Goal: Information Seeking & Learning: Understand process/instructions

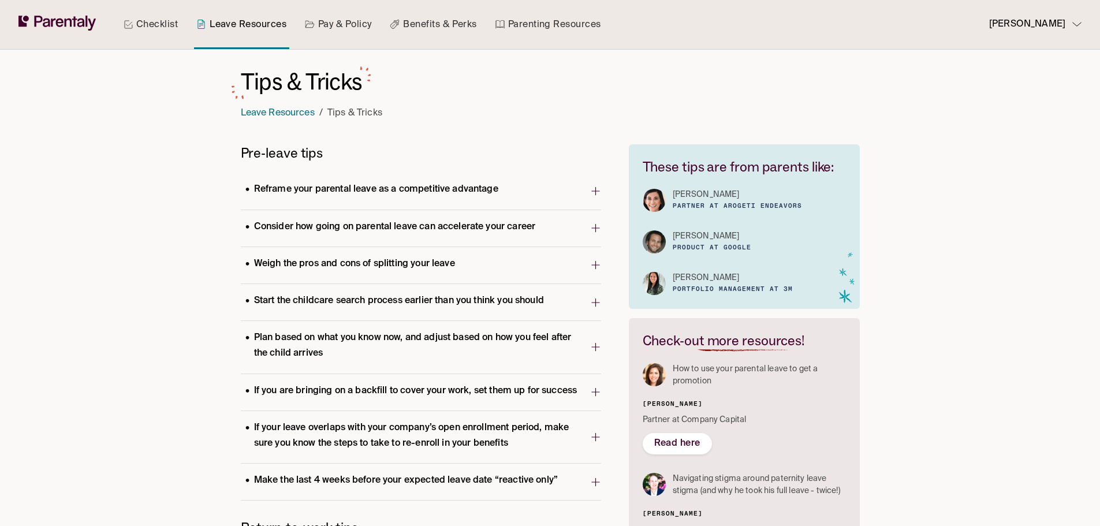
click at [598, 192] on icon "button" at bounding box center [595, 191] width 11 height 18
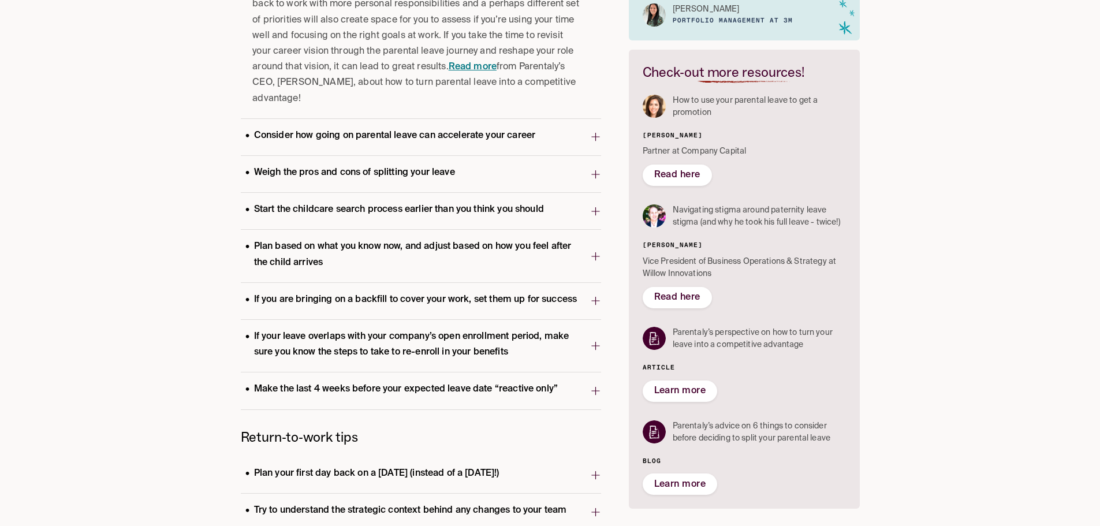
scroll to position [289, 0]
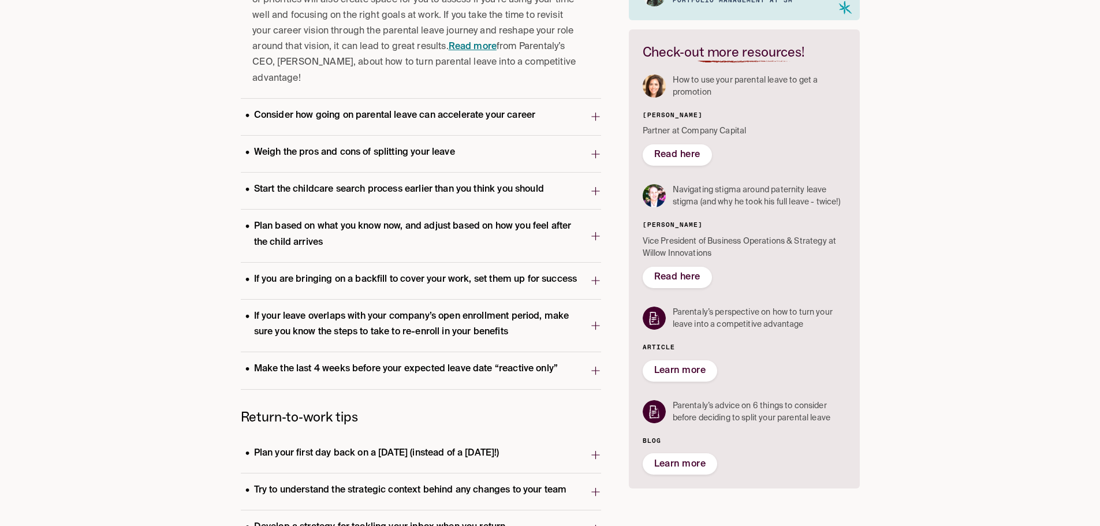
click at [596, 328] on icon "button" at bounding box center [595, 325] width 11 height 18
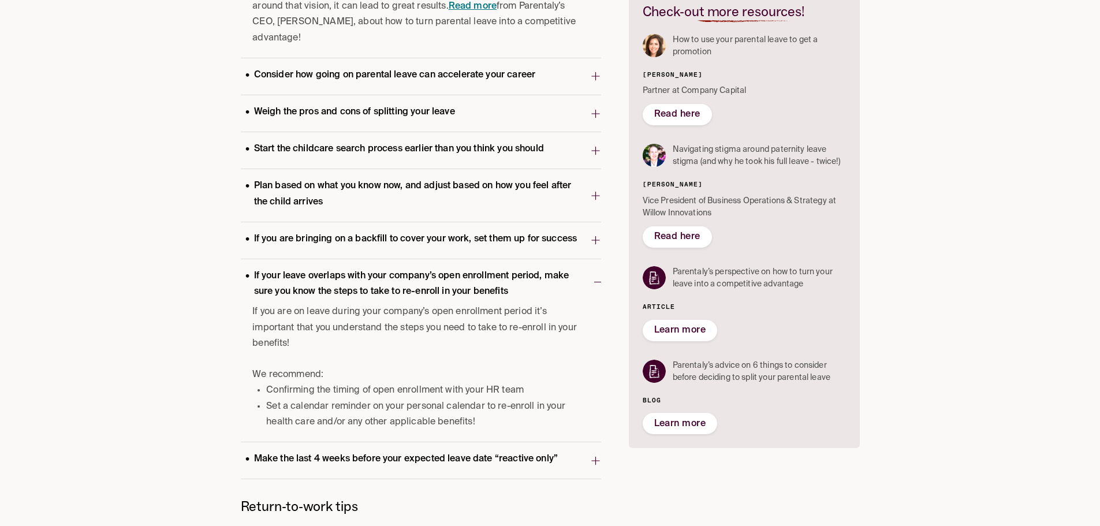
scroll to position [346, 0]
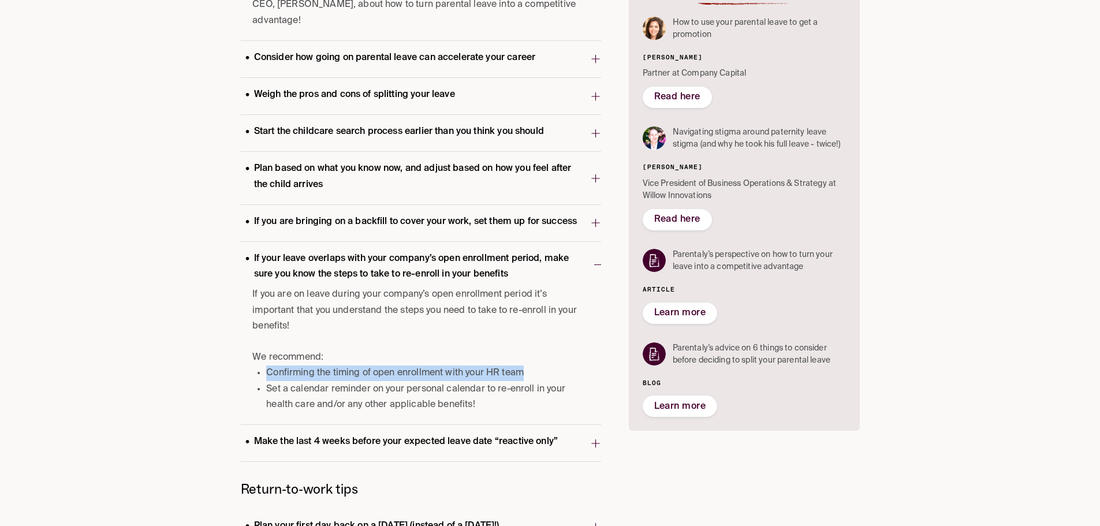
drag, startPoint x: 266, startPoint y: 371, endPoint x: 538, endPoint y: 370, distance: 271.9
click at [538, 370] on li "Confirming the timing of open enrollment with your HR team" at bounding box center [424, 373] width 316 height 16
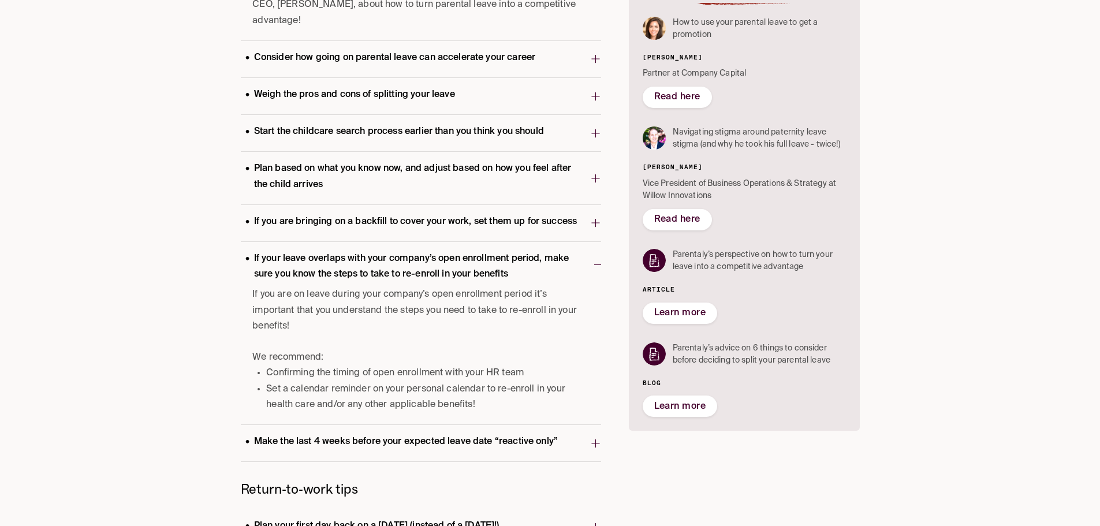
click at [272, 384] on li "Set a calendar reminder on your personal calendar to re-enroll in your health c…" at bounding box center [424, 397] width 316 height 31
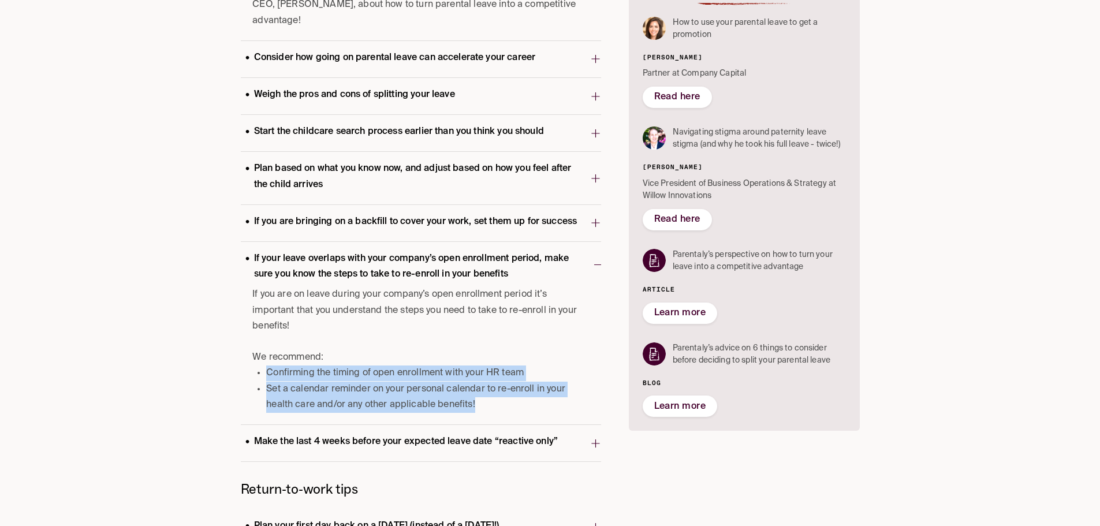
drag, startPoint x: 266, startPoint y: 369, endPoint x: 484, endPoint y: 405, distance: 220.6
click at [484, 405] on ul "Confirming the timing of open enrollment with your HR team Set a calendar remin…" at bounding box center [417, 388] width 330 height 47
click at [488, 403] on li "Set a calendar reminder on your personal calendar to re-enroll in your health c…" at bounding box center [424, 397] width 316 height 31
click at [594, 439] on icon "button" at bounding box center [595, 443] width 11 height 18
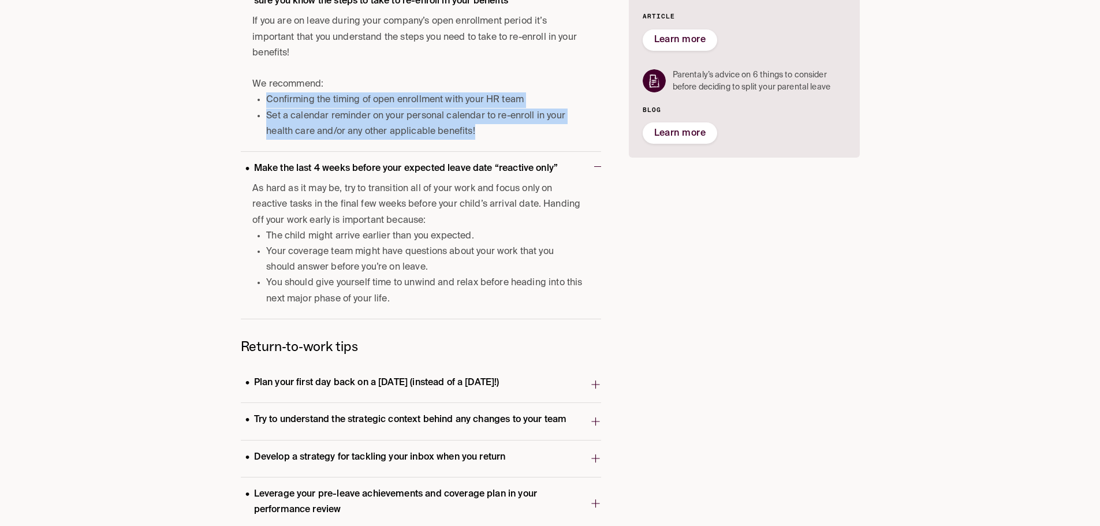
scroll to position [635, 0]
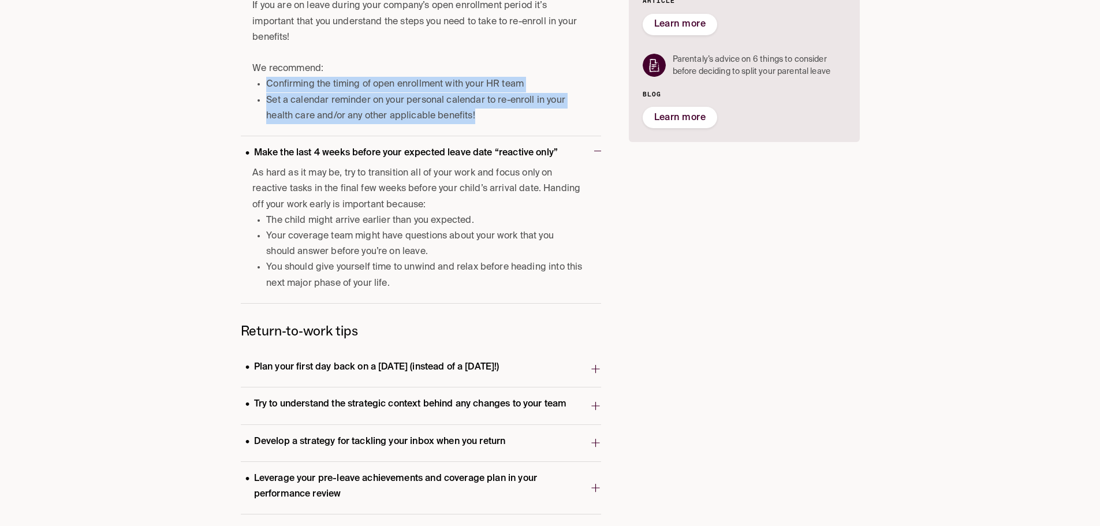
click at [596, 370] on icon "button" at bounding box center [595, 369] width 11 height 18
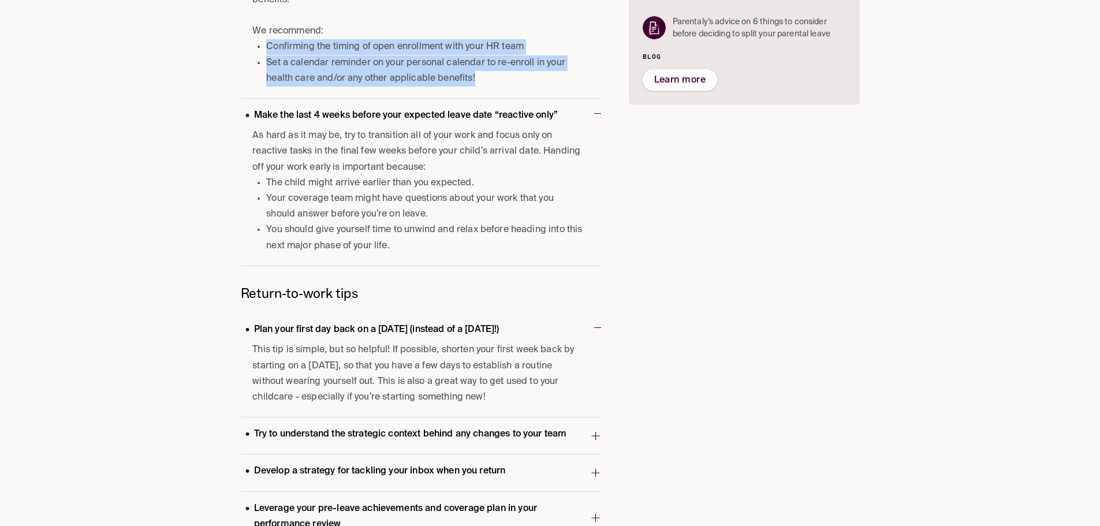
scroll to position [693, 0]
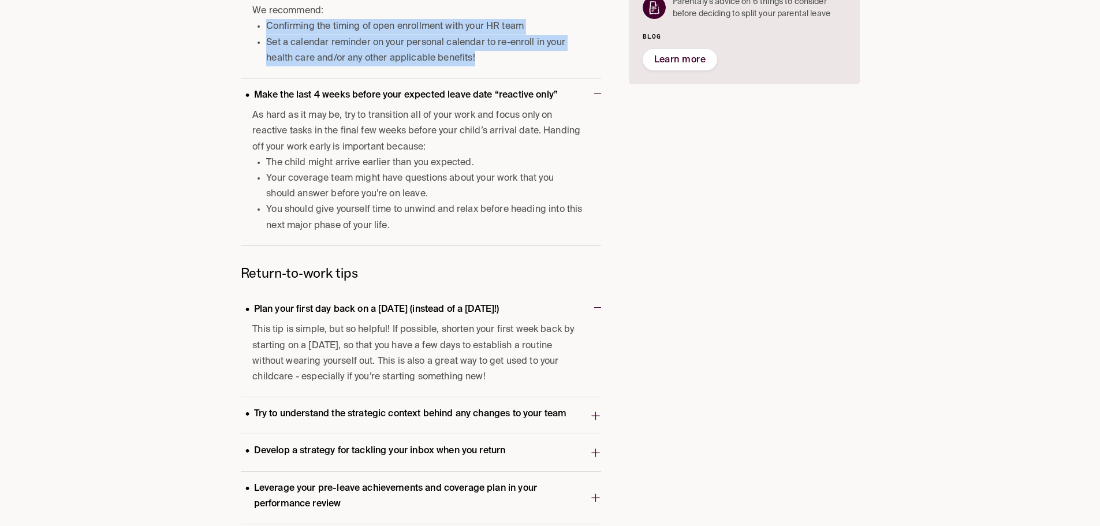
click at [595, 416] on icon "button" at bounding box center [595, 416] width 8 height 8
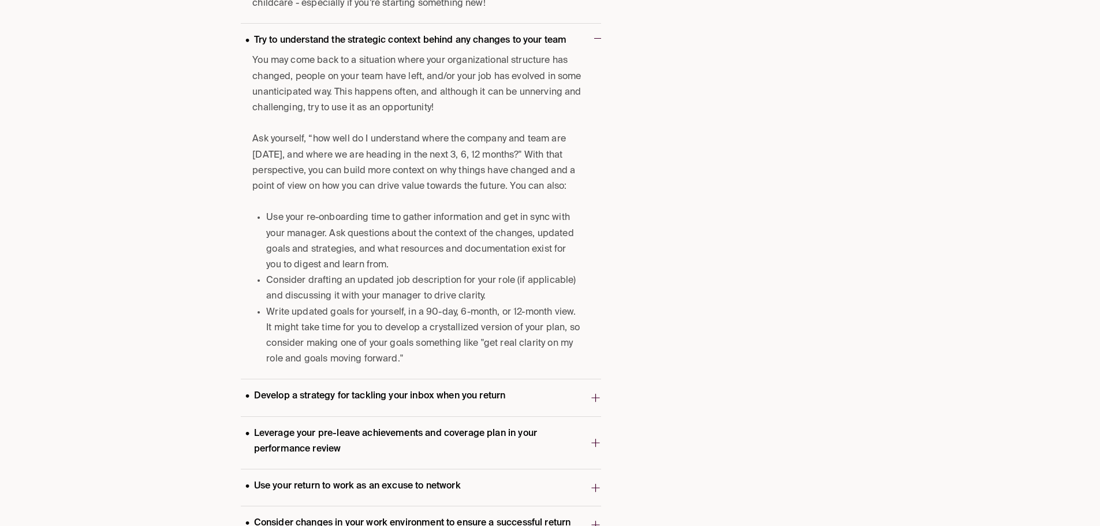
scroll to position [1097, 0]
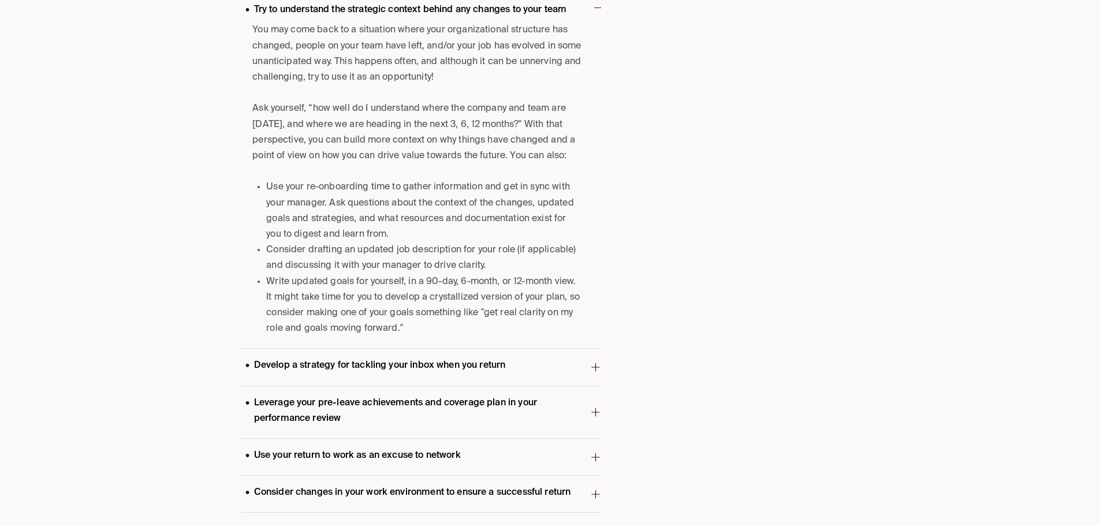
click at [591, 366] on icon "button" at bounding box center [595, 367] width 11 height 18
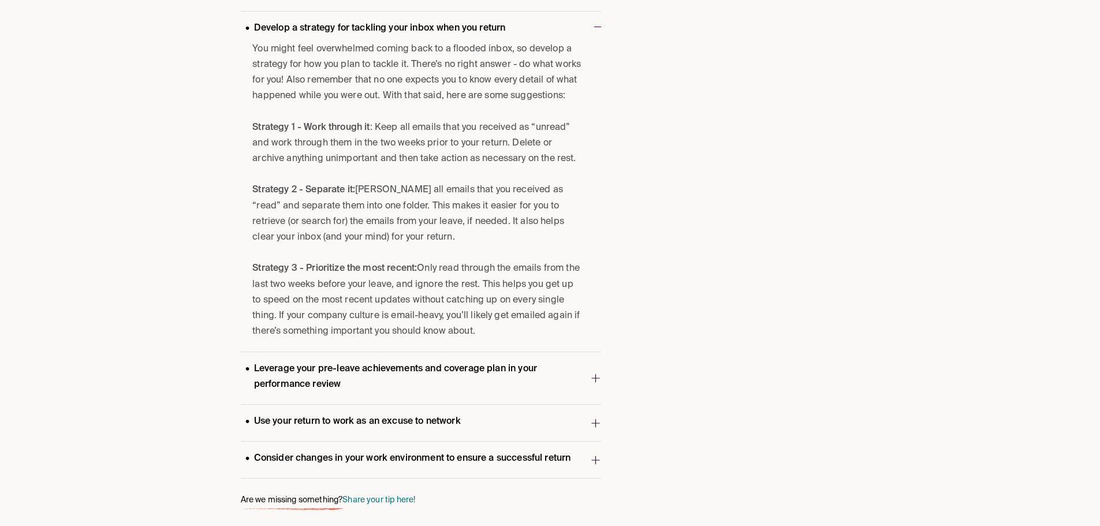
scroll to position [1435, 0]
click at [591, 376] on icon "button" at bounding box center [595, 377] width 11 height 18
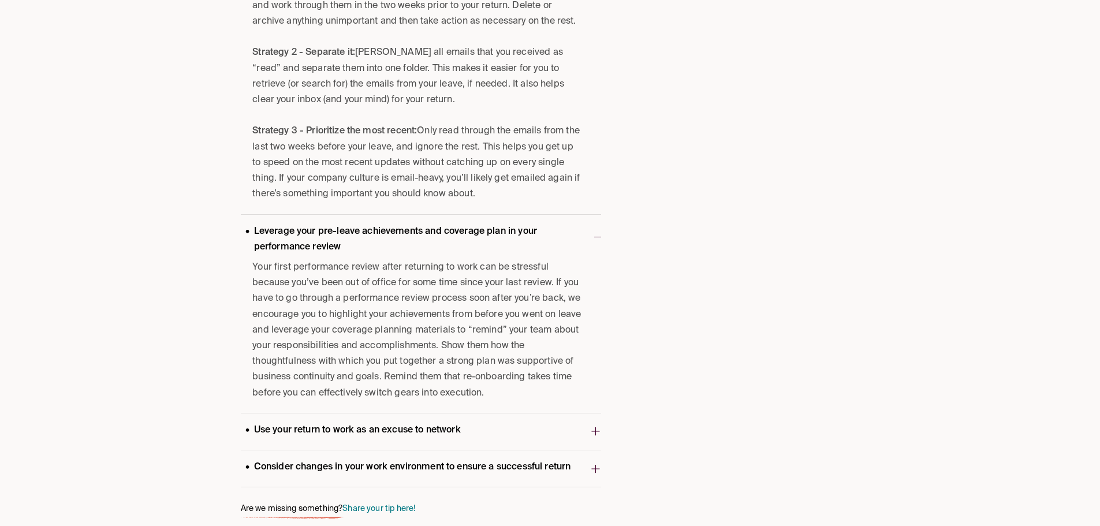
scroll to position [1581, 0]
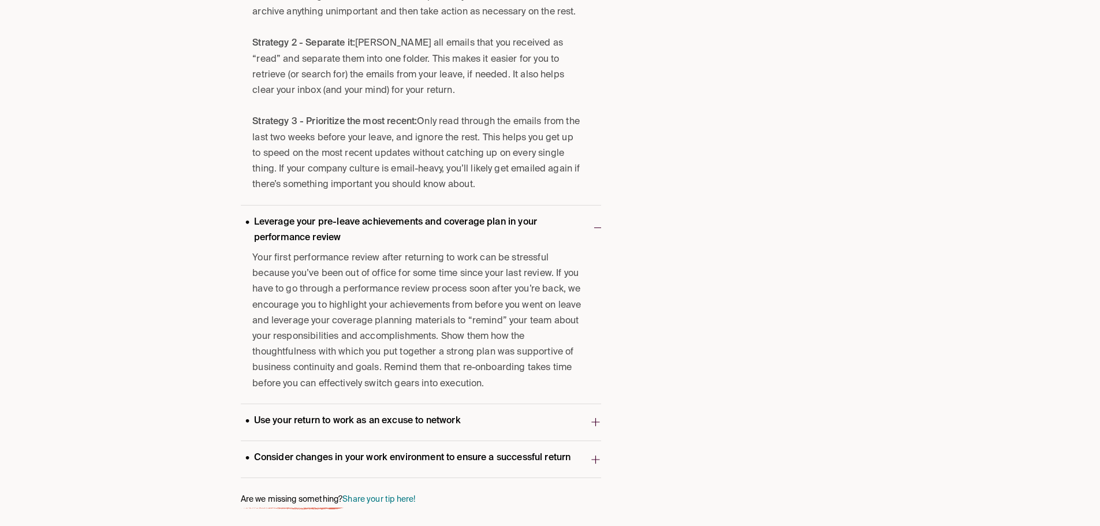
click at [598, 420] on icon "button" at bounding box center [595, 422] width 11 height 18
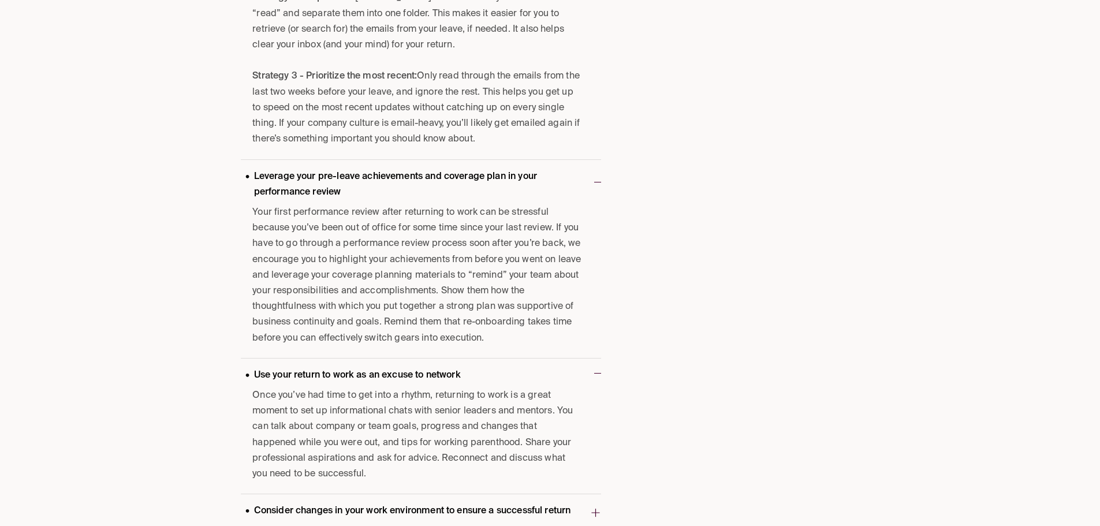
scroll to position [1680, 0]
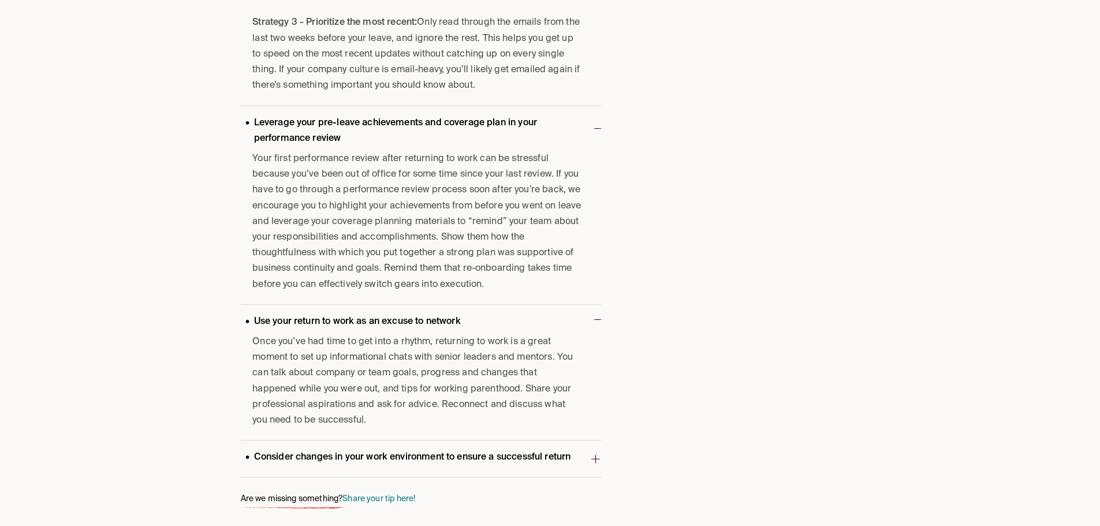
click at [595, 457] on icon "button" at bounding box center [595, 459] width 8 height 8
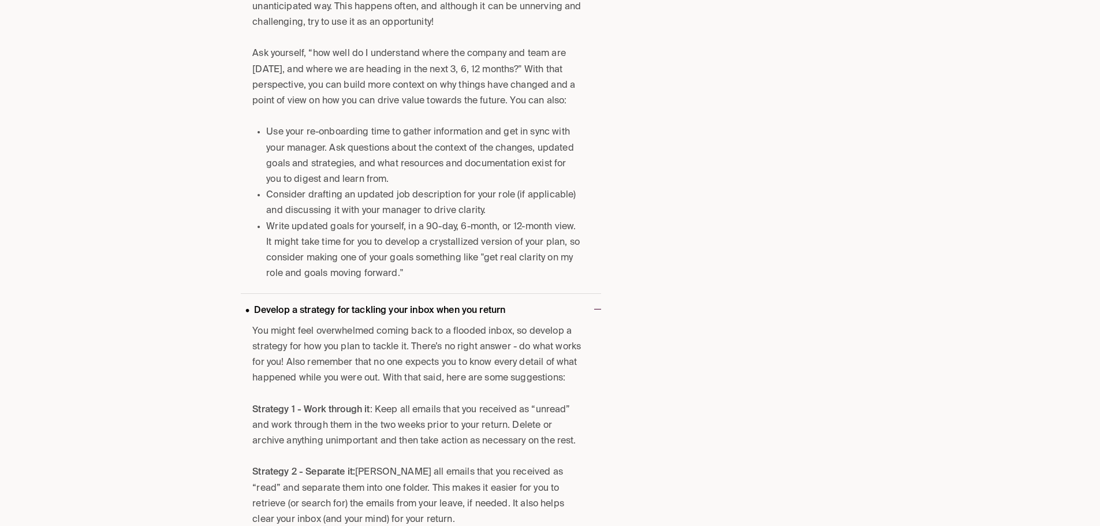
scroll to position [1096, 0]
